Goal: Information Seeking & Learning: Learn about a topic

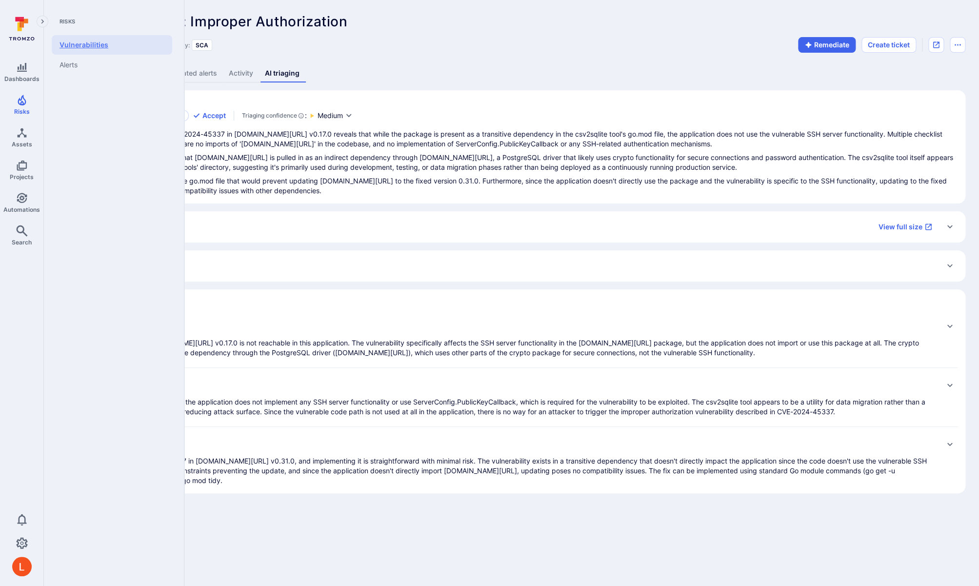
click at [91, 49] on link "Vulnerabilities" at bounding box center [112, 45] width 120 height 20
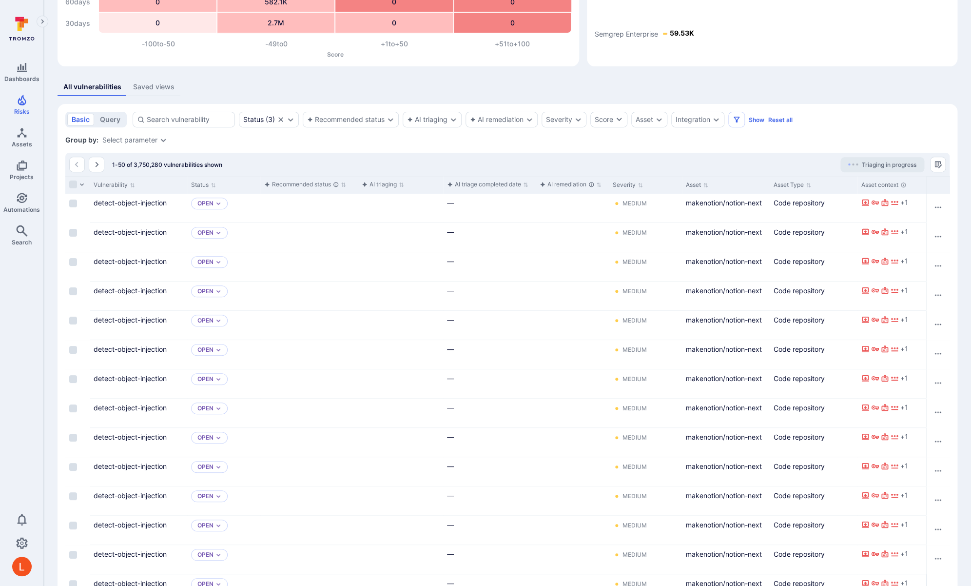
scroll to position [122, 0]
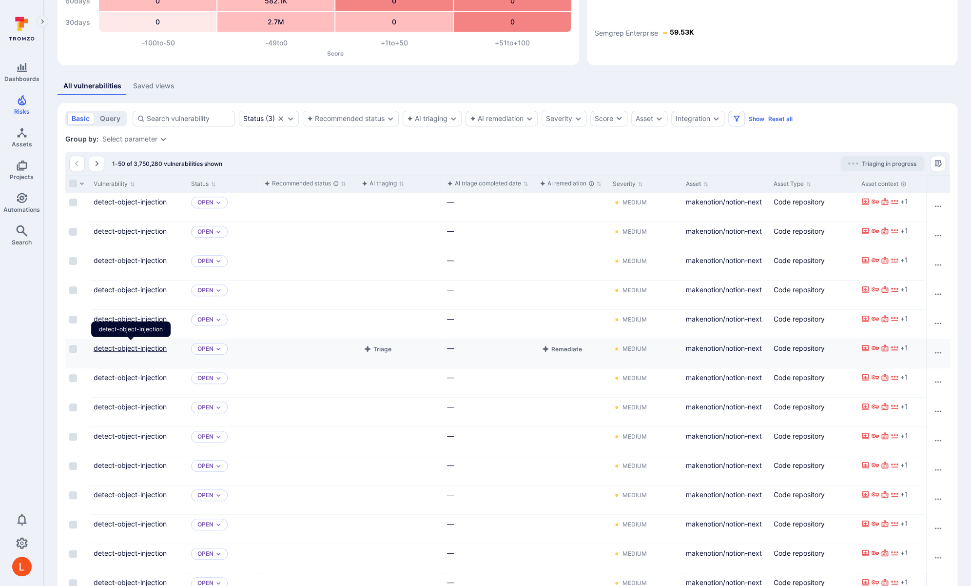
click at [114, 347] on link "detect-object-injection" at bounding box center [130, 348] width 73 height 8
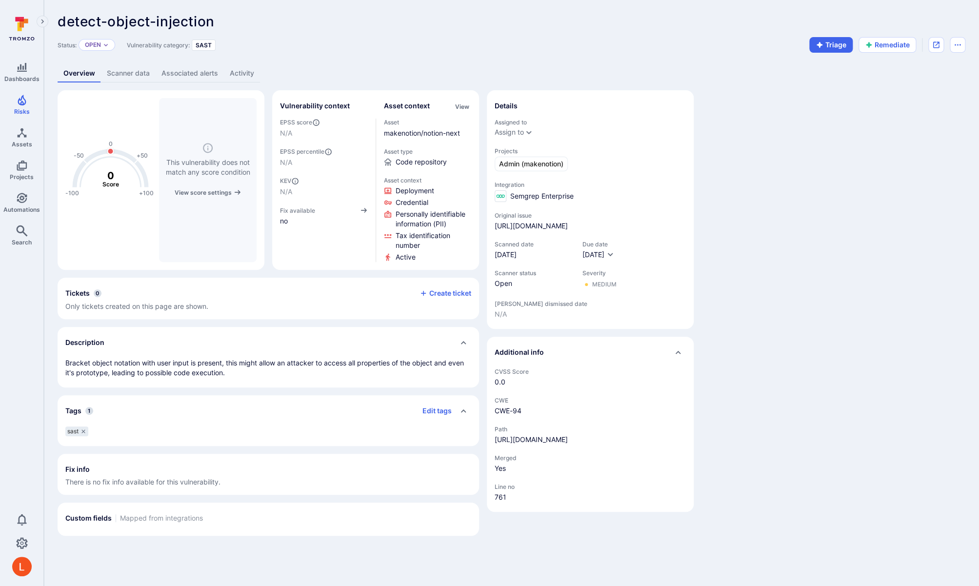
click at [240, 71] on link "Activity" at bounding box center [242, 73] width 36 height 18
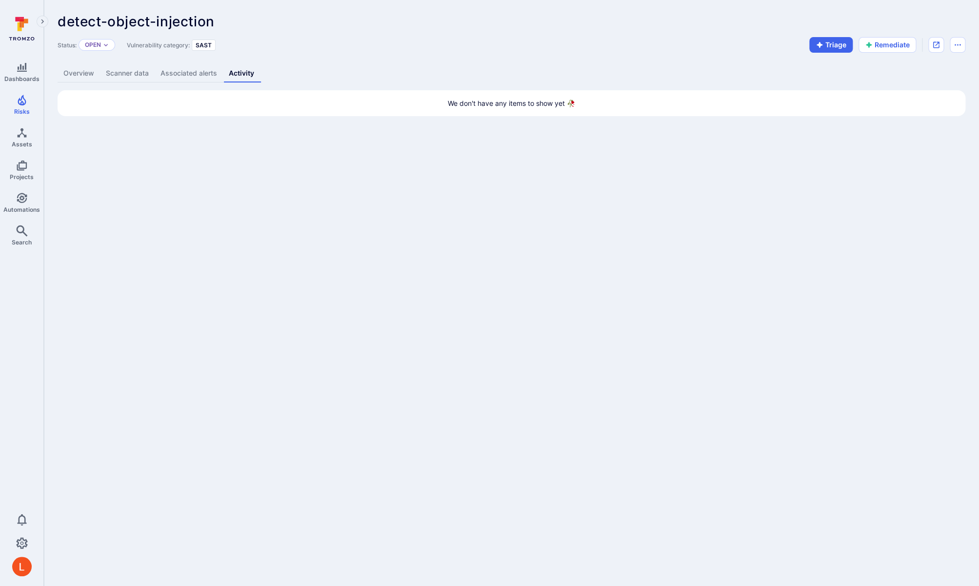
click at [126, 78] on link "Scanner data" at bounding box center [127, 73] width 55 height 18
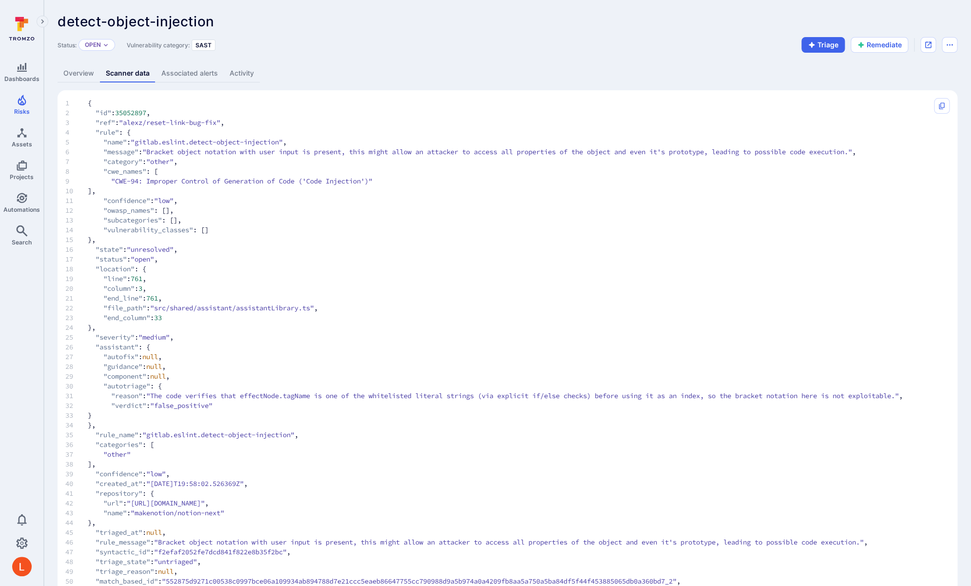
click at [195, 78] on link "Associated alerts" at bounding box center [190, 73] width 68 height 18
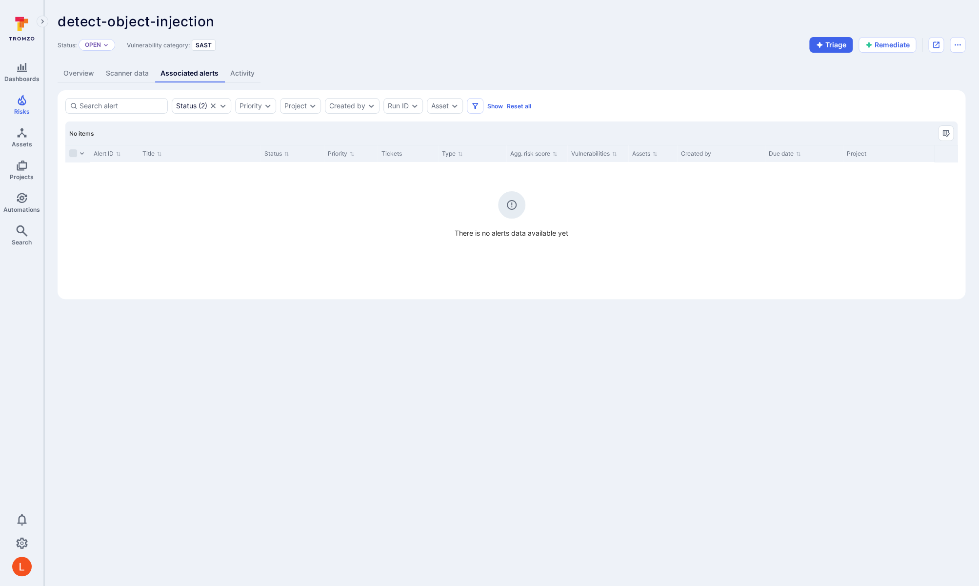
click at [81, 72] on link "Overview" at bounding box center [79, 73] width 42 height 18
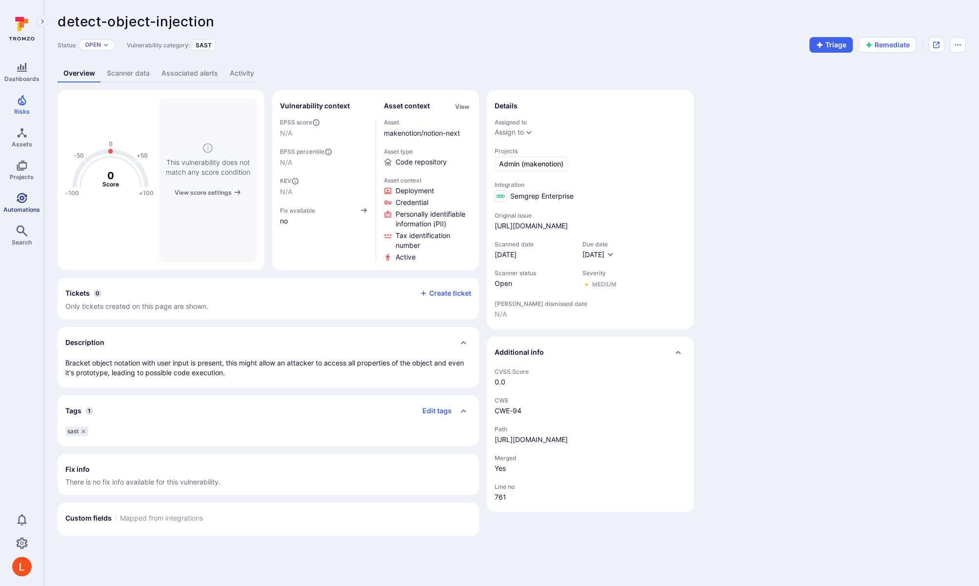
click at [23, 199] on icon "Automations" at bounding box center [22, 198] width 10 height 10
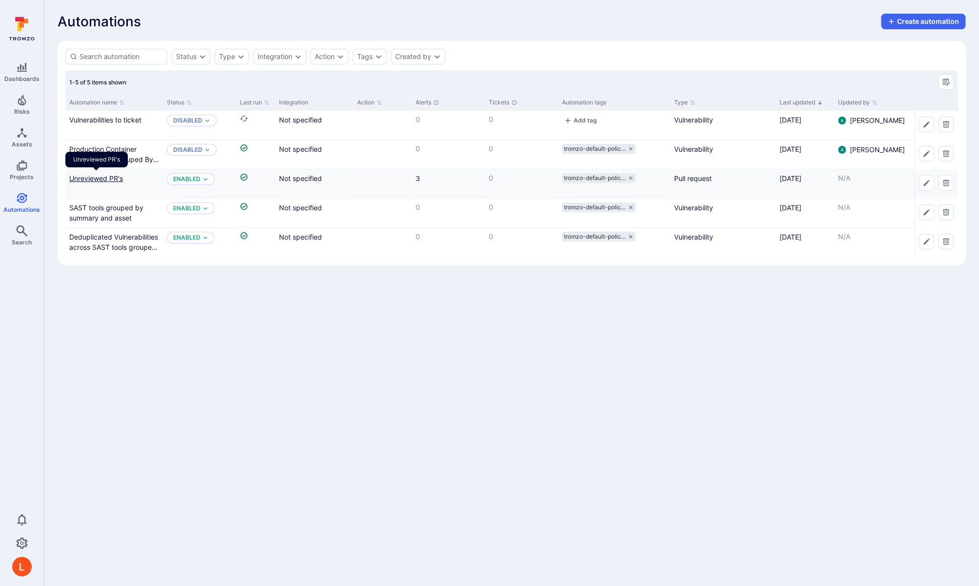
click at [92, 176] on link "Unreviewed PR's" at bounding box center [96, 178] width 54 height 8
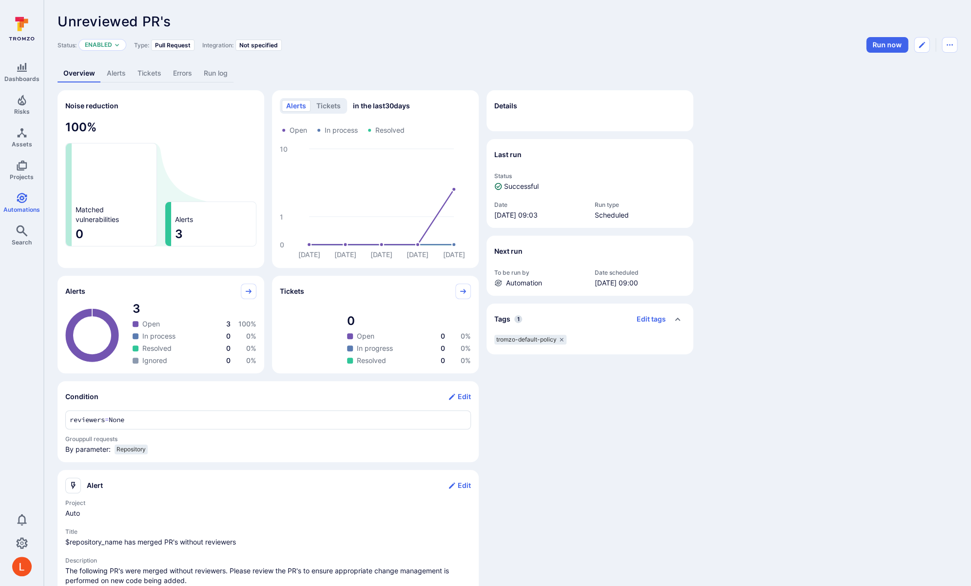
click at [117, 72] on link "Alerts" at bounding box center [116, 73] width 31 height 18
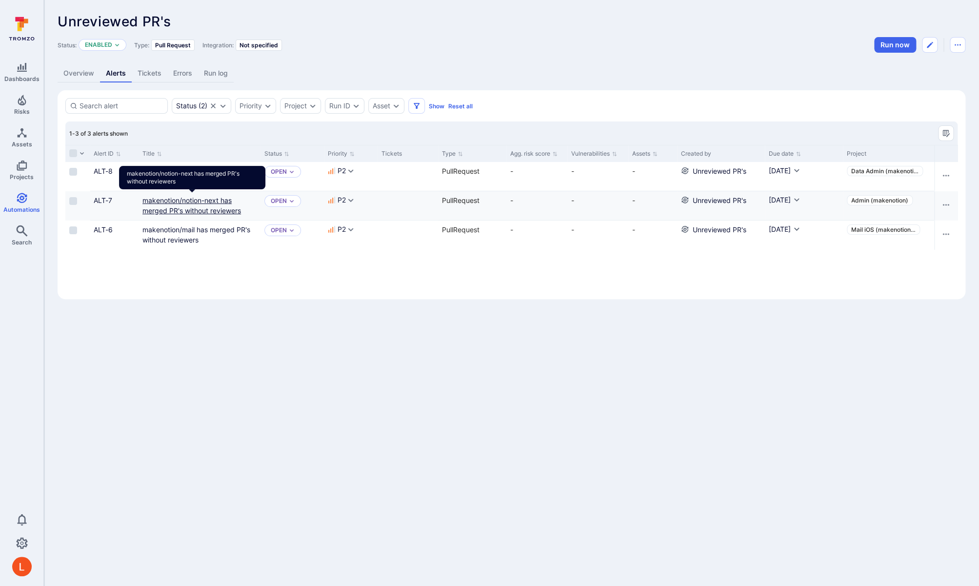
click at [180, 200] on link "makenotion/notion-next has merged PR's without reviewers" at bounding box center [191, 205] width 99 height 19
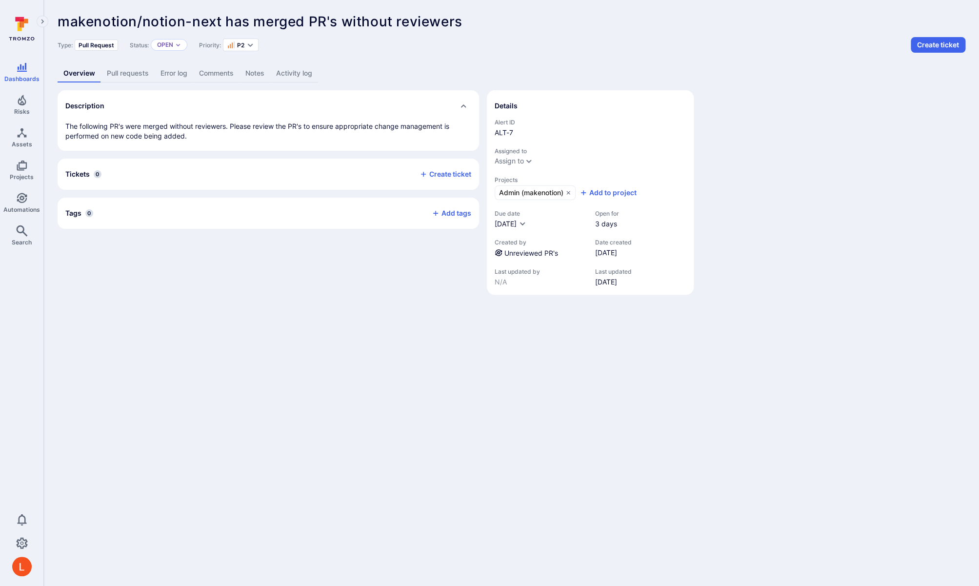
click at [296, 80] on link "Activity log" at bounding box center [294, 73] width 48 height 18
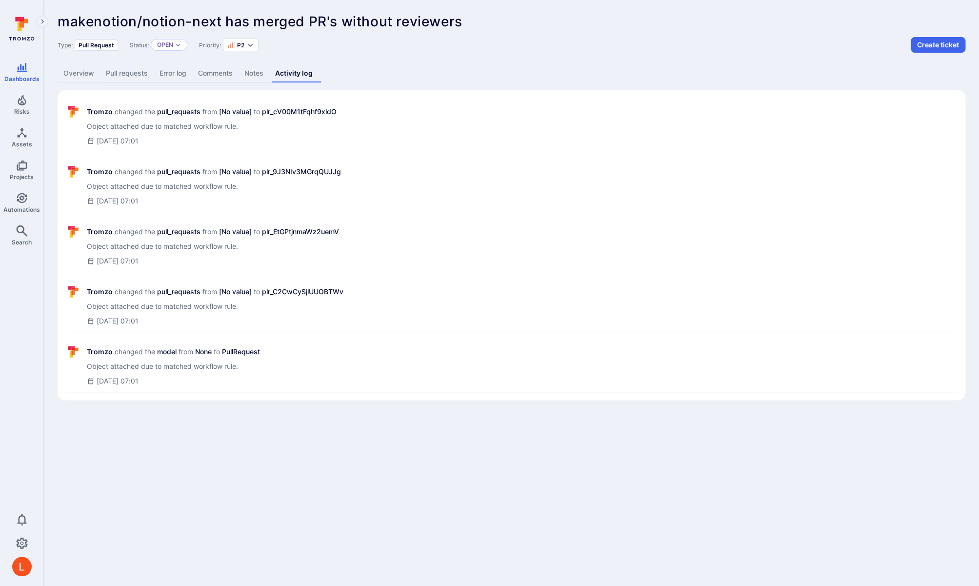
click at [296, 80] on link "Activity log" at bounding box center [293, 73] width 49 height 18
click at [83, 76] on link "Overview" at bounding box center [79, 73] width 42 height 18
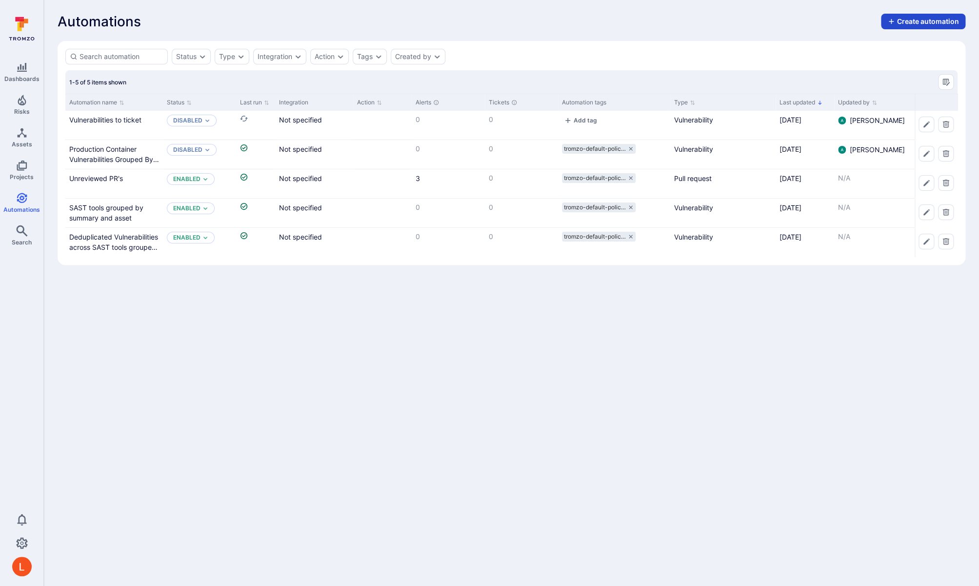
click at [896, 24] on button "Create automation" at bounding box center [923, 22] width 84 height 16
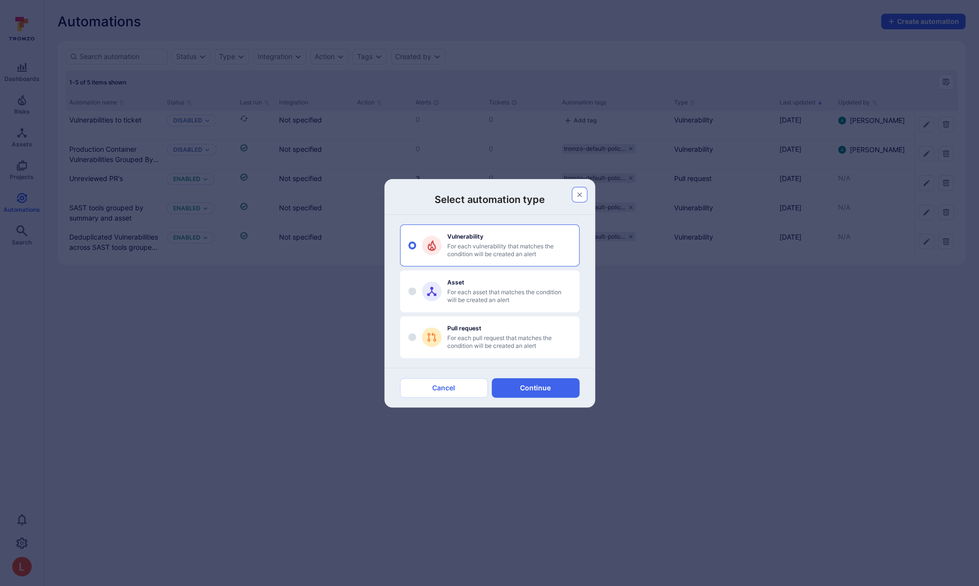
click at [578, 191] on icon "button" at bounding box center [579, 195] width 8 height 8
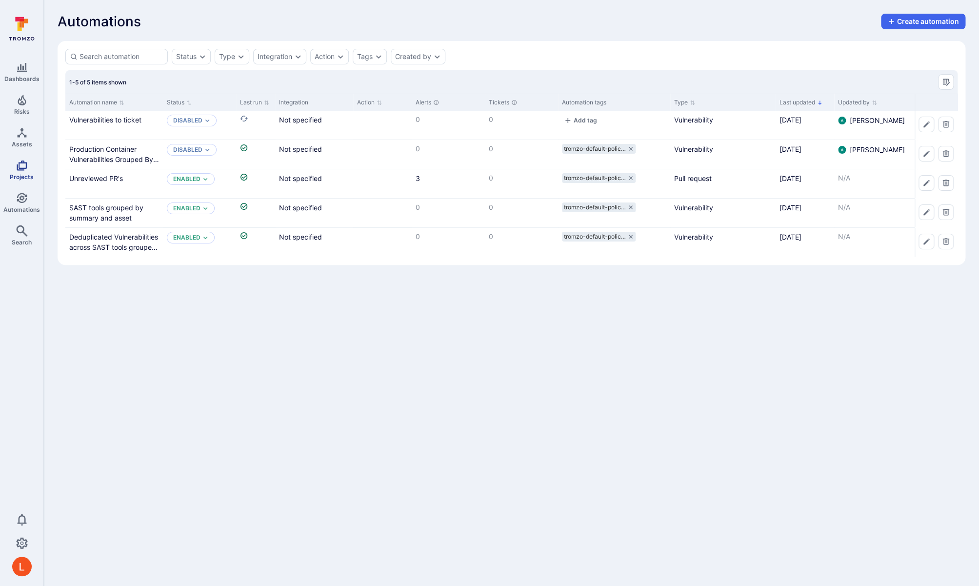
click at [25, 175] on span "Projects" at bounding box center [22, 176] width 24 height 7
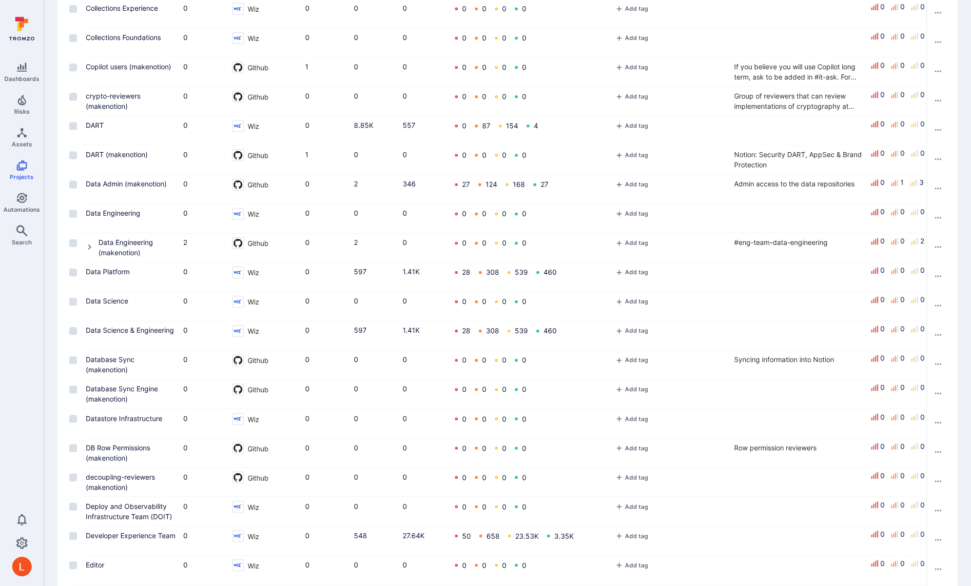
scroll to position [553, 0]
click at [91, 247] on icon "Cell for Project" at bounding box center [90, 246] width 8 height 8
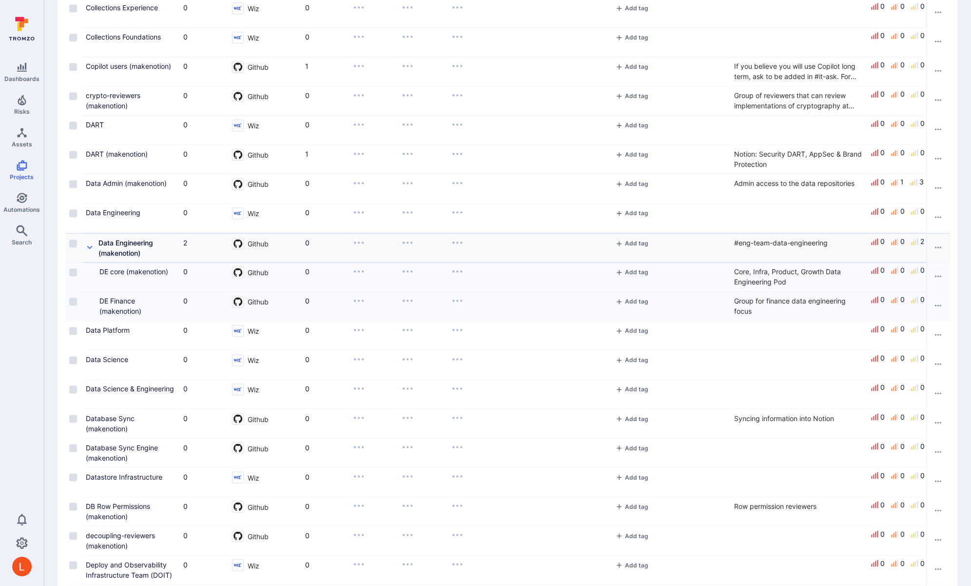
click at [91, 247] on icon "Cell for Project" at bounding box center [89, 246] width 5 height 3
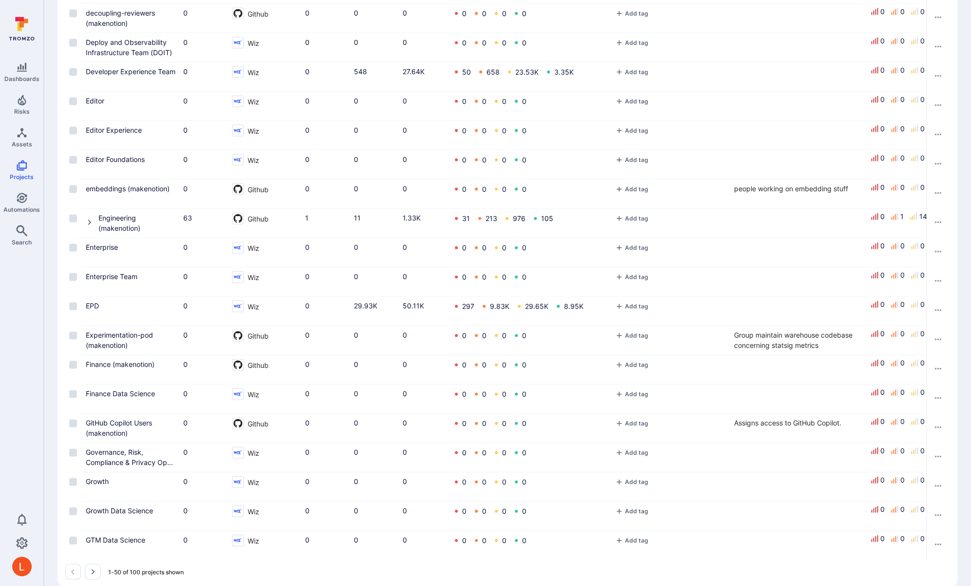
scroll to position [1036, 0]
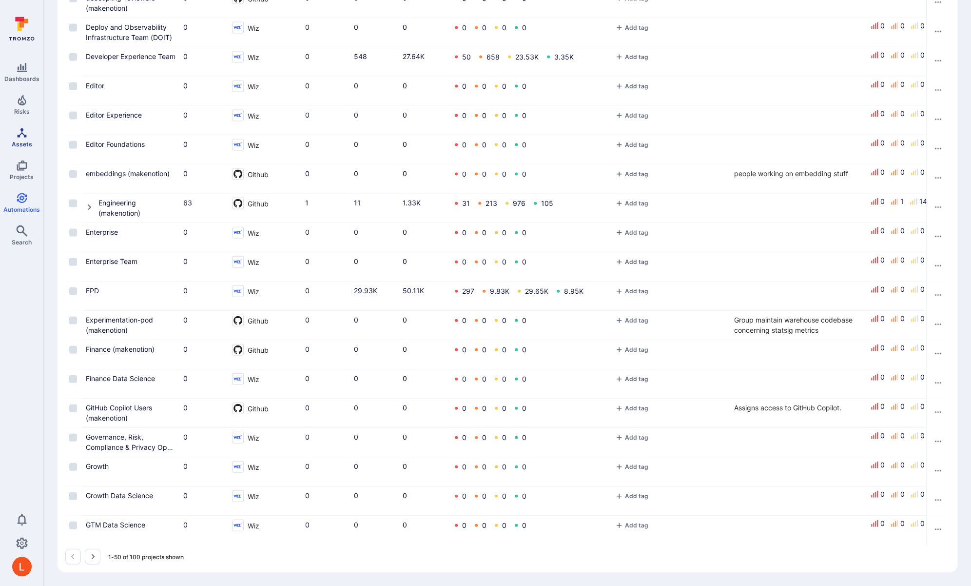
click at [22, 129] on icon "Assets" at bounding box center [21, 132] width 9 height 9
